Goal: Find specific page/section: Find specific page/section

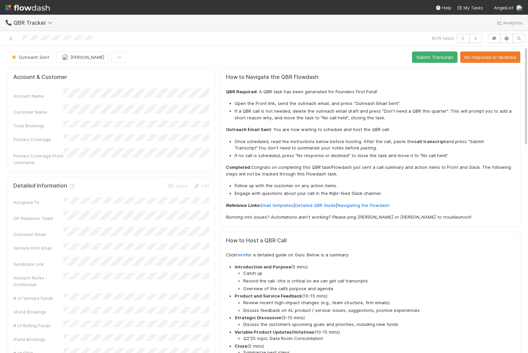
click at [30, 8] on img at bounding box center [27, 7] width 44 height 11
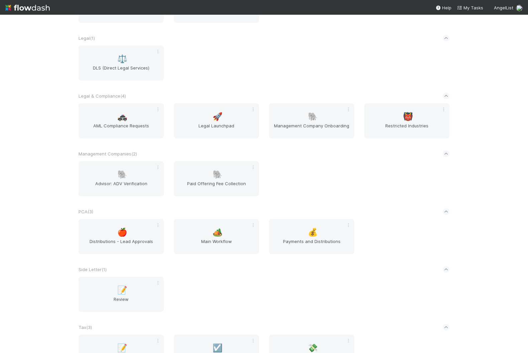
scroll to position [1040, 0]
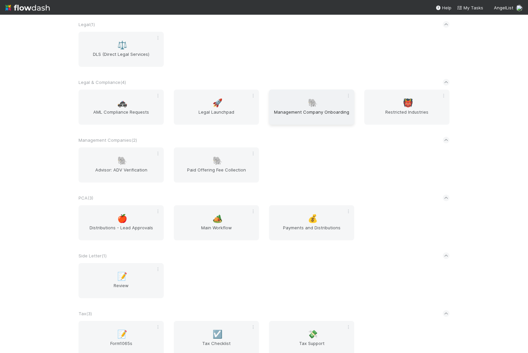
click at [326, 111] on span "Management Company Onboarding" at bounding box center [312, 115] width 80 height 13
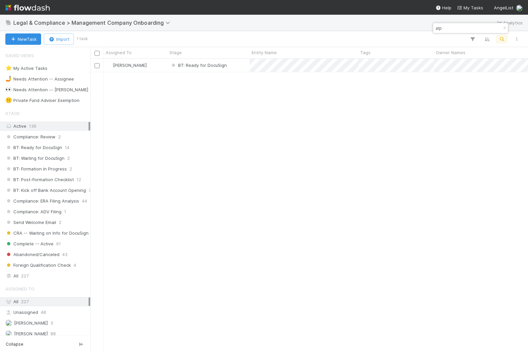
scroll to position [294, 438]
click at [505, 26] on icon "button" at bounding box center [505, 28] width 7 height 4
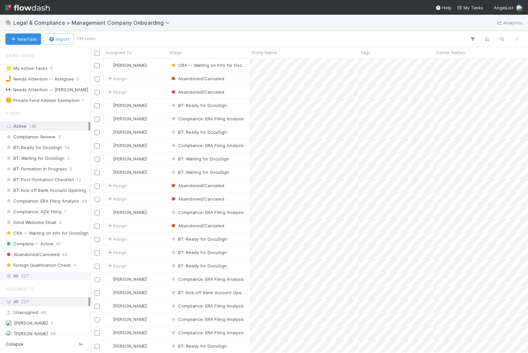
click at [56, 272] on div "All 227" at bounding box center [46, 276] width 83 height 8
click at [505, 36] on icon "button" at bounding box center [502, 39] width 7 height 6
type input "moth"
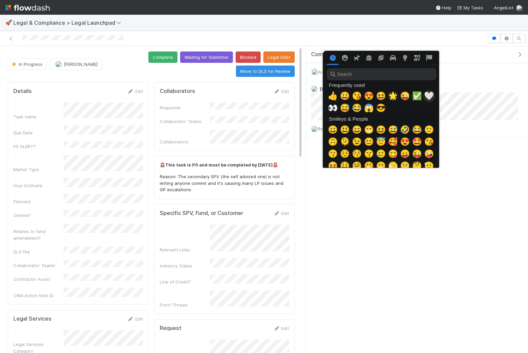
click at [431, 97] on span "🤍" at bounding box center [429, 95] width 10 height 9
